Goal: Information Seeking & Learning: Learn about a topic

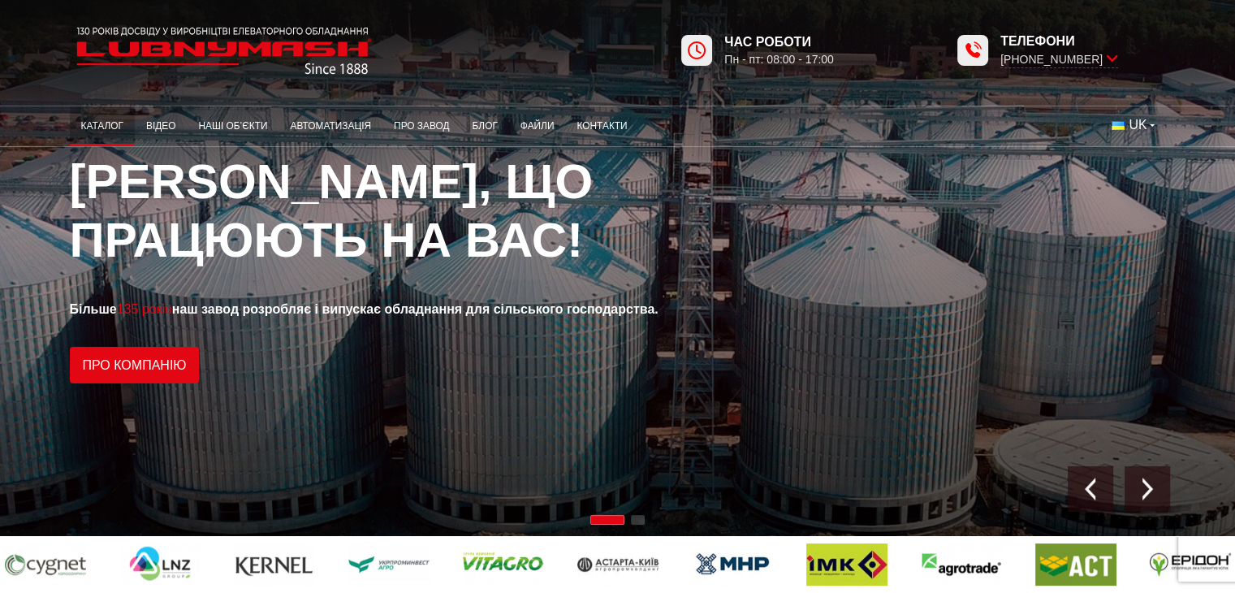
click at [107, 127] on link "Каталог" at bounding box center [102, 126] width 65 height 32
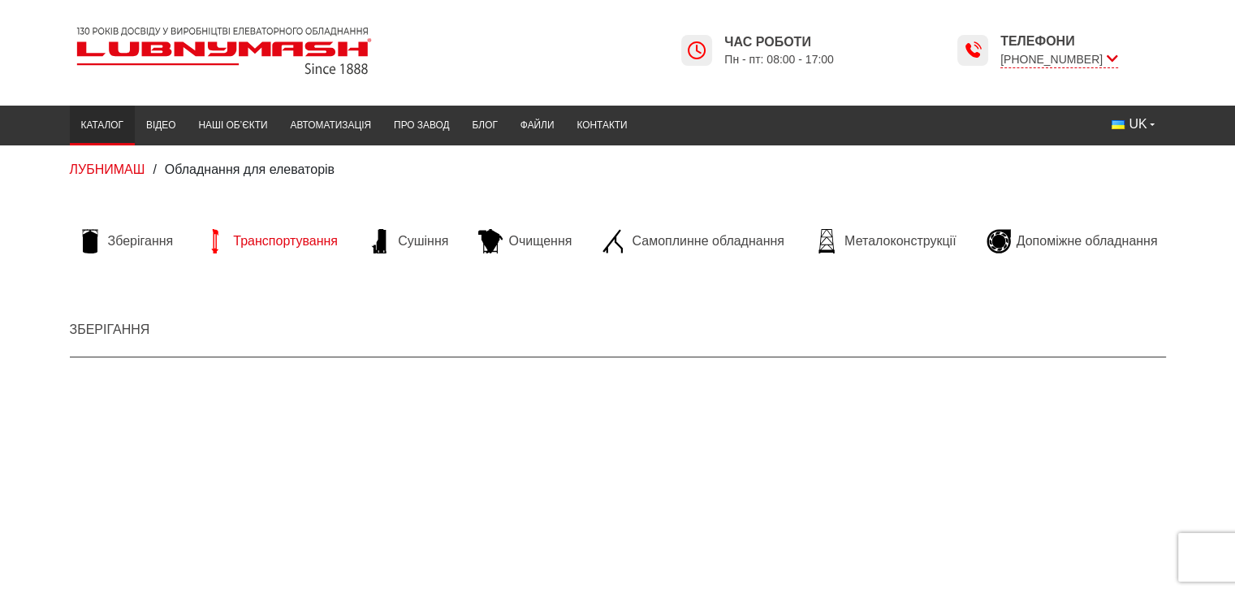
click at [266, 238] on span "Транспортування" at bounding box center [285, 241] width 105 height 18
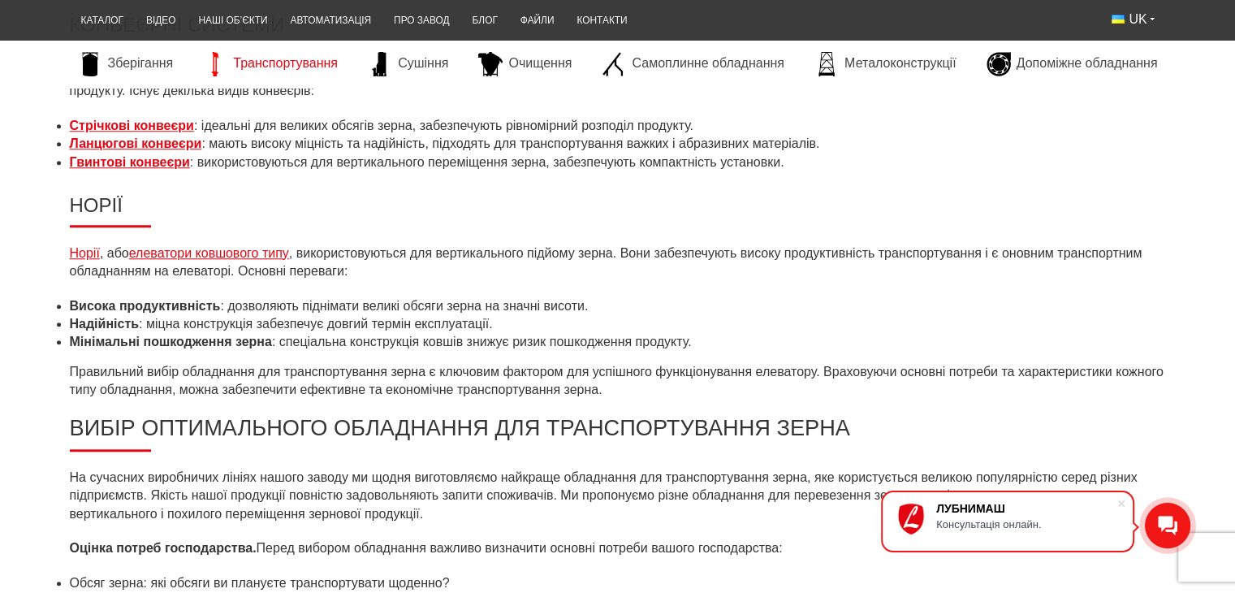
scroll to position [1380, 0]
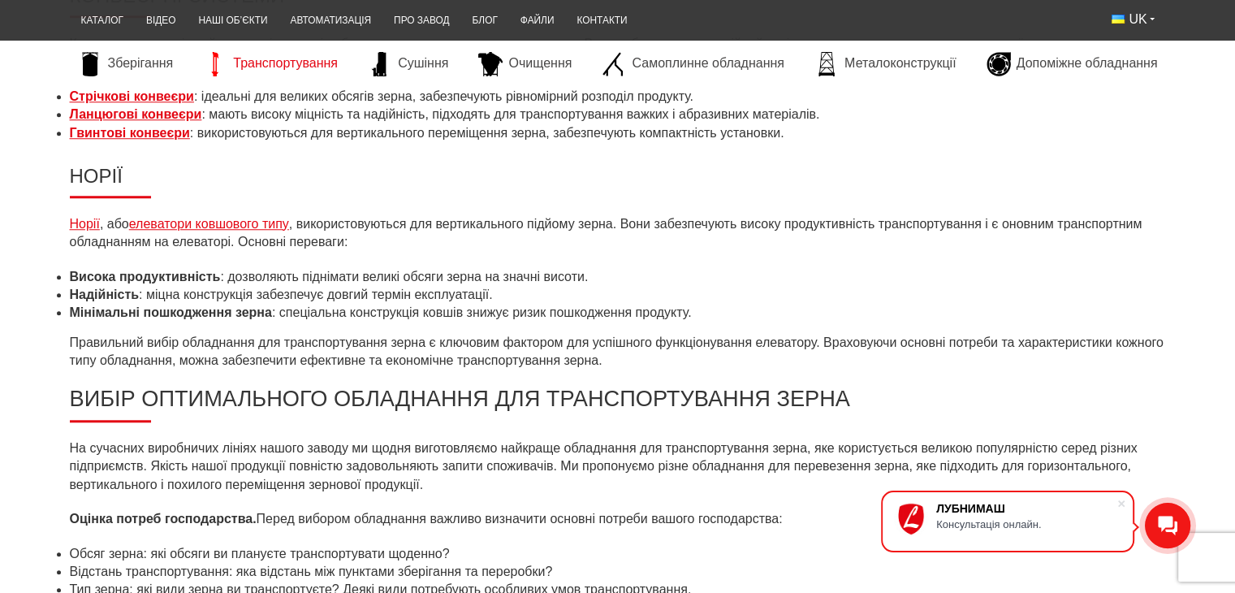
click at [85, 225] on link "Норії" at bounding box center [85, 224] width 30 height 14
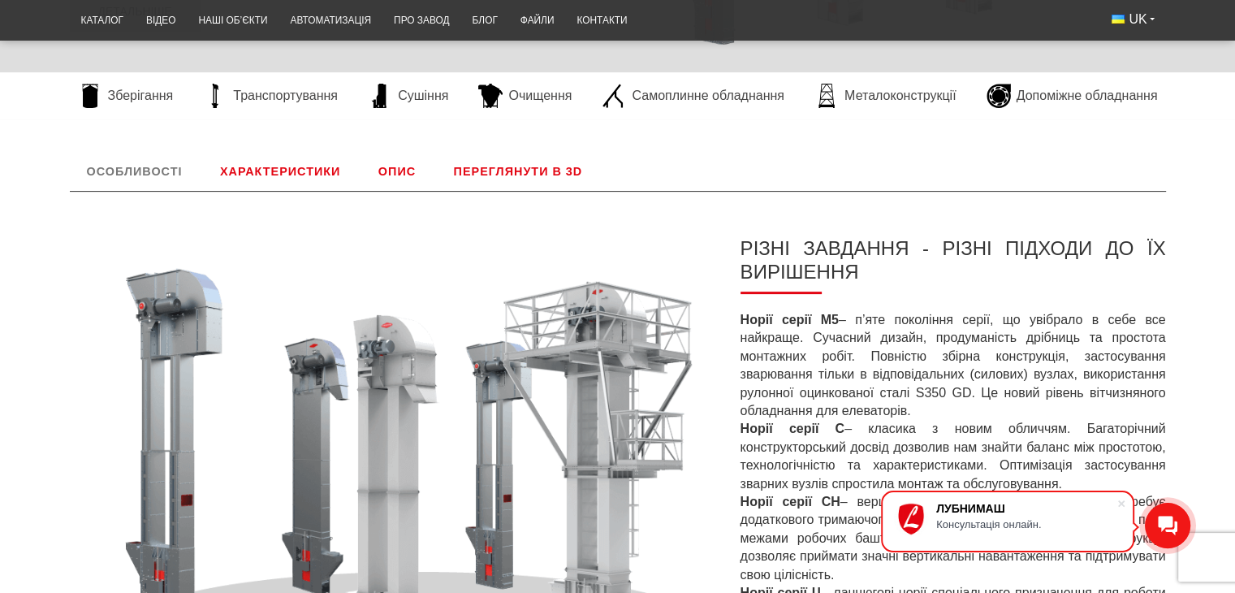
scroll to position [662, 0]
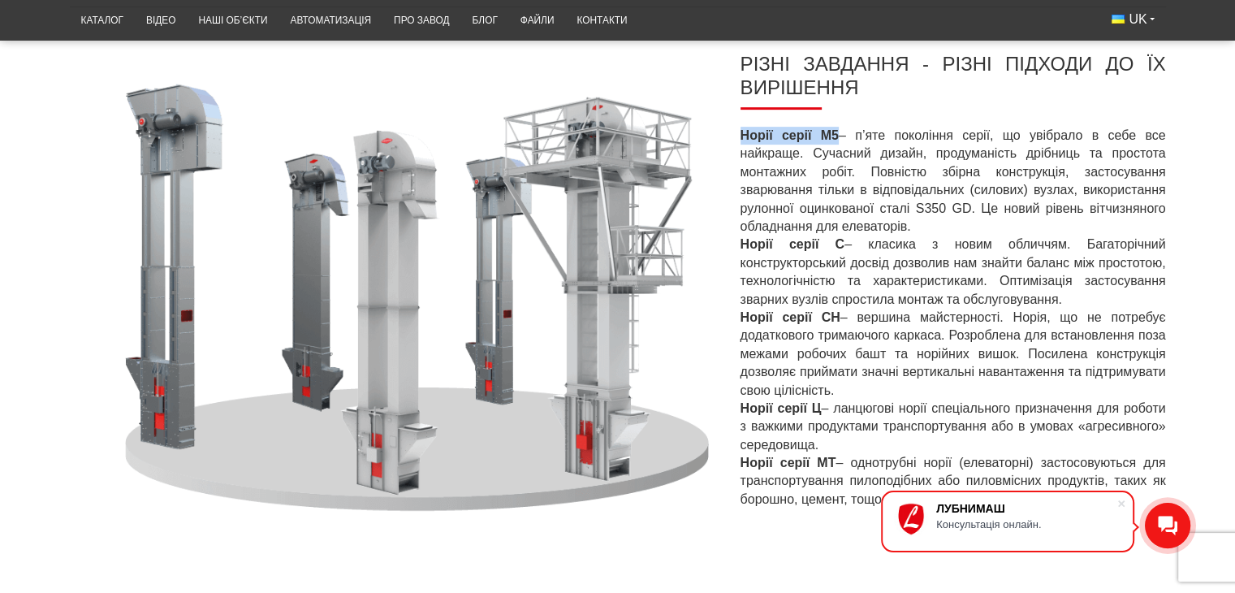
drag, startPoint x: 740, startPoint y: 136, endPoint x: 834, endPoint y: 137, distance: 93.3
click at [834, 137] on strong "Норії серії М5" at bounding box center [789, 135] width 98 height 14
copy strong "Норії серії М5"
